Goal: Transaction & Acquisition: Purchase product/service

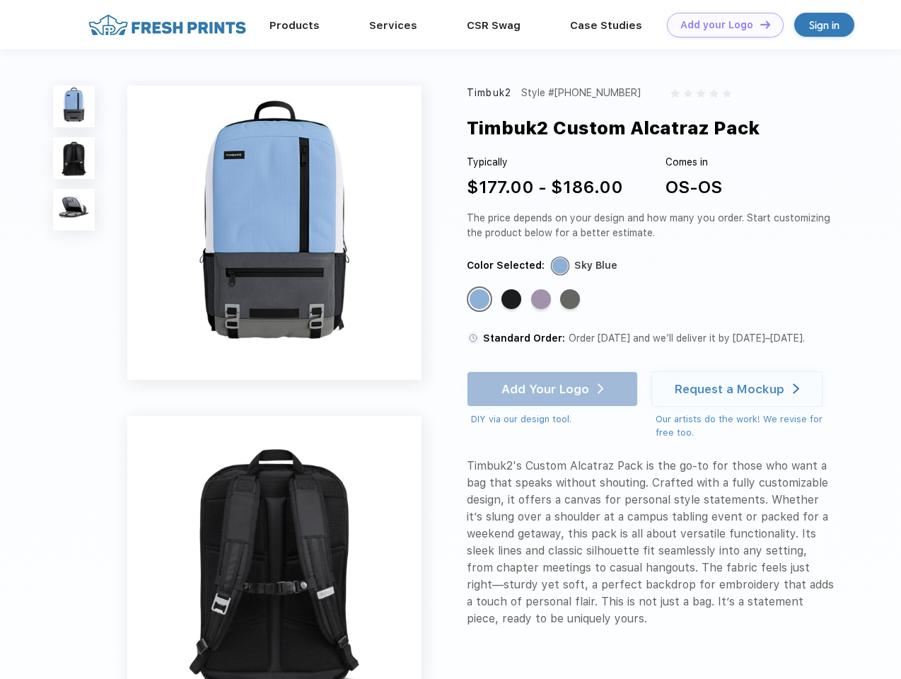
click at [720, 25] on link "Add your Logo Design Tool" at bounding box center [725, 25] width 117 height 25
click at [0, 0] on div "Design Tool" at bounding box center [0, 0] width 0 height 0
click at [759, 24] on link "Add your Logo Design Tool" at bounding box center [725, 25] width 117 height 25
click at [74, 106] on img at bounding box center [74, 107] width 42 height 42
click at [74, 158] on img at bounding box center [74, 158] width 42 height 42
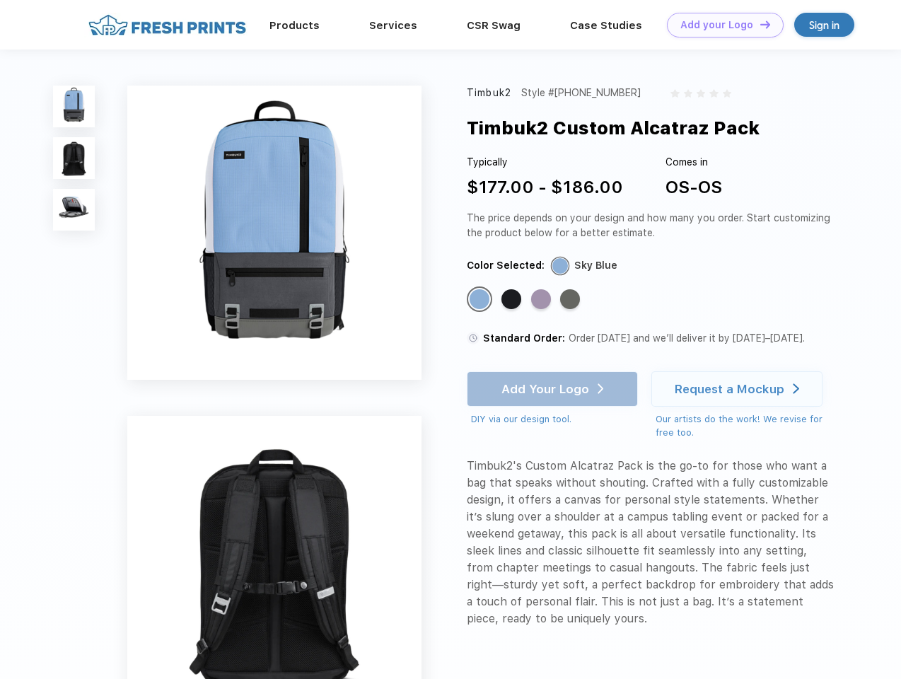
click at [74, 210] on img at bounding box center [74, 210] width 42 height 42
click at [481, 300] on div "Standard Color" at bounding box center [480, 299] width 20 height 20
click at [513, 300] on div "Standard Color" at bounding box center [512, 299] width 20 height 20
click at [543, 300] on div "Standard Color" at bounding box center [541, 299] width 20 height 20
click at [572, 300] on div "Standard Color" at bounding box center [570, 299] width 20 height 20
